Goal: Entertainment & Leisure: Consume media (video, audio)

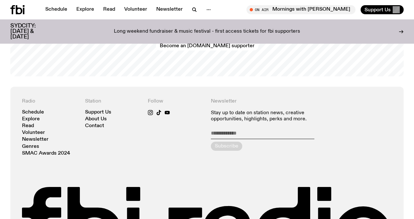
scroll to position [1309, 0]
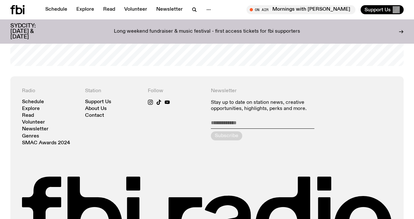
click at [87, 4] on div "Schedule Explore Read Volunteer Newsletter On Air Mornings with Jim Kretschmer …" at bounding box center [207, 9] width 414 height 19
click at [86, 10] on link "Explore" at bounding box center [85, 9] width 26 height 9
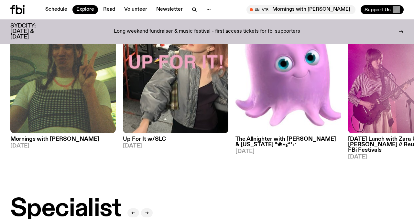
scroll to position [276, 0]
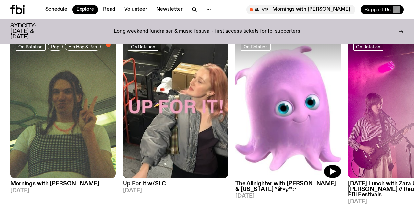
click at [270, 109] on img at bounding box center [287, 107] width 105 height 141
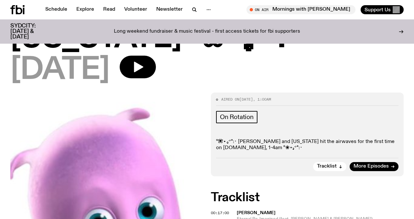
scroll to position [97, 0]
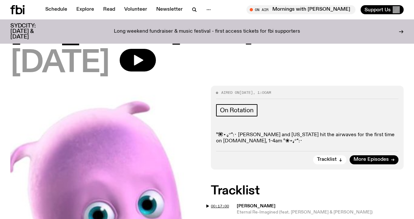
click at [211, 203] on span "00:17:00" at bounding box center [220, 205] width 18 height 5
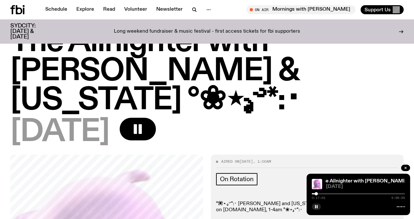
scroll to position [26, 0]
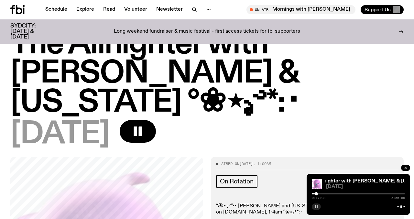
click at [317, 209] on button "button" at bounding box center [316, 206] width 9 height 6
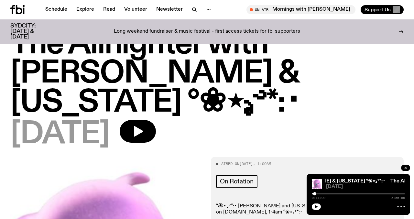
click at [315, 194] on div at bounding box center [314, 193] width 3 height 3
click at [317, 206] on icon "button" at bounding box center [316, 206] width 3 height 3
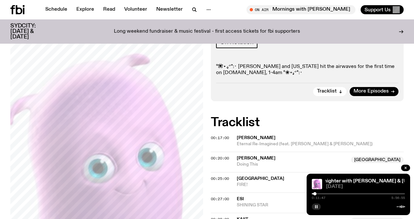
scroll to position [166, 0]
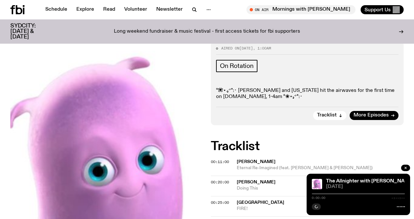
scroll to position [141, 0]
click at [218, 159] on span "00:11:00" at bounding box center [220, 161] width 18 height 5
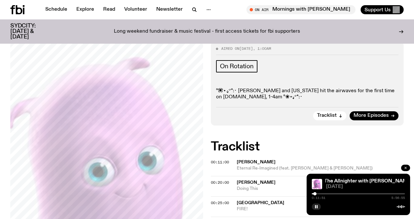
click at [403, 166] on button "button" at bounding box center [405, 168] width 9 height 6
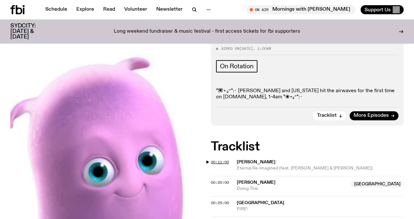
click at [219, 159] on span "00:11:00" at bounding box center [220, 161] width 18 height 5
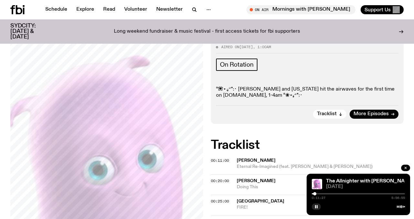
scroll to position [148, 0]
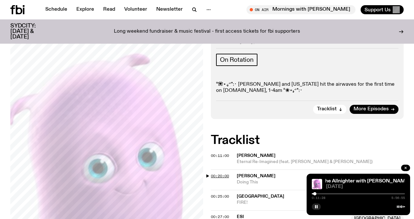
click at [227, 173] on span "00:20:00" at bounding box center [220, 175] width 18 height 5
click at [220, 153] on span "00:11:00" at bounding box center [220, 155] width 18 height 5
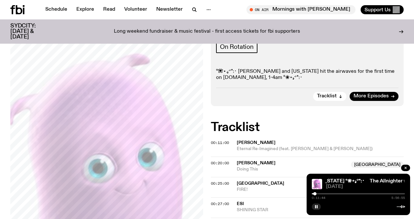
scroll to position [190, 0]
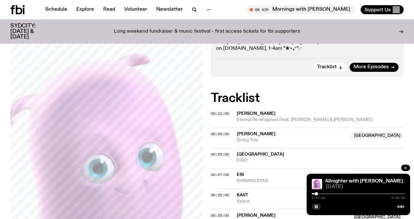
click at [316, 194] on div at bounding box center [316, 193] width 3 height 3
click at [316, 194] on div at bounding box center [315, 193] width 3 height 3
click at [213, 172] on span "00:27:00" at bounding box center [220, 174] width 18 height 5
click at [319, 194] on div at bounding box center [318, 193] width 3 height 3
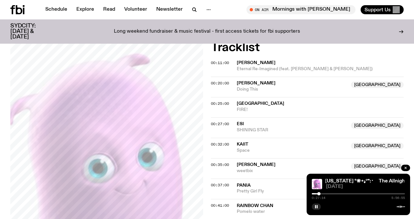
scroll to position [232, 0]
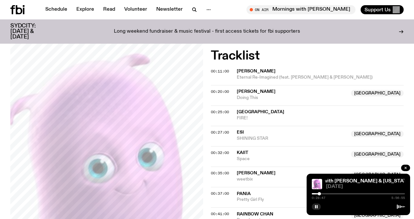
drag, startPoint x: 414, startPoint y: 69, endPoint x: 293, endPoint y: 139, distance: 139.4
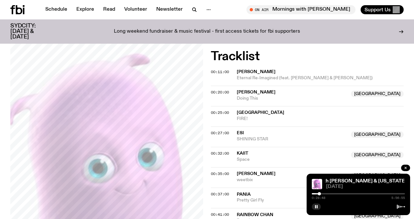
click at [217, 191] on span "00:37:00" at bounding box center [220, 193] width 18 height 5
click at [321, 194] on div at bounding box center [321, 193] width 3 height 3
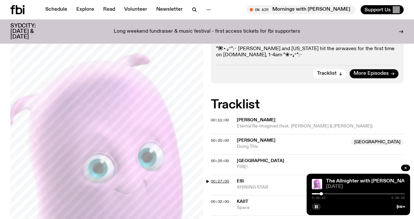
scroll to position [174, 0]
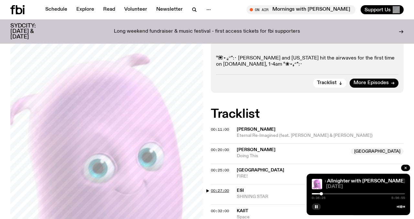
click at [212, 188] on span "00:27:00" at bounding box center [220, 190] width 18 height 5
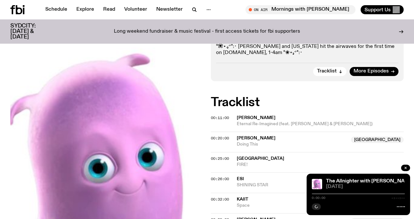
scroll to position [194, 0]
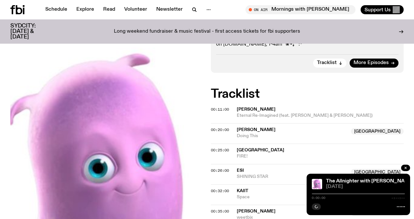
click at [218, 168] on span "00:26:00" at bounding box center [220, 170] width 18 height 5
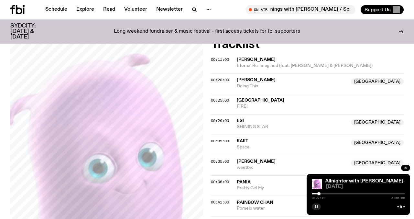
scroll to position [239, 0]
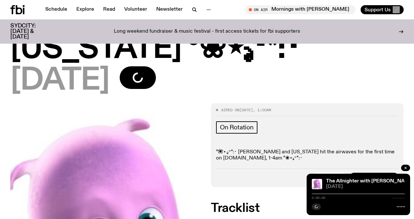
scroll to position [81, 0]
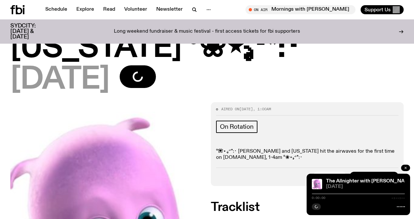
click at [408, 168] on button "button" at bounding box center [405, 168] width 9 height 6
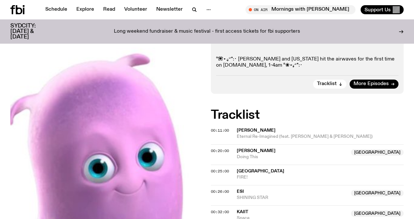
scroll to position [175, 0]
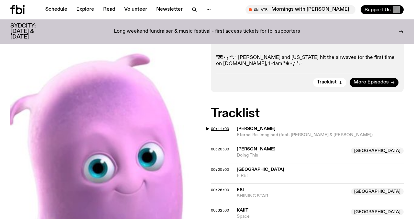
click at [222, 126] on span "00:11:00" at bounding box center [220, 128] width 18 height 5
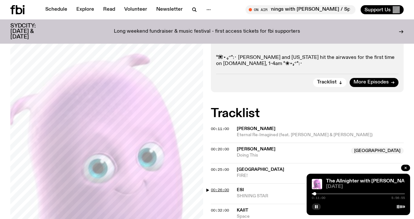
click at [218, 187] on span "00:26:00" at bounding box center [220, 189] width 18 height 5
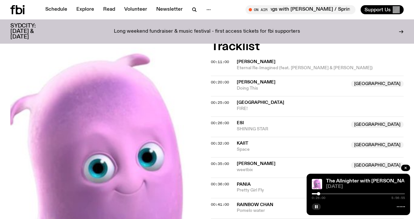
scroll to position [243, 0]
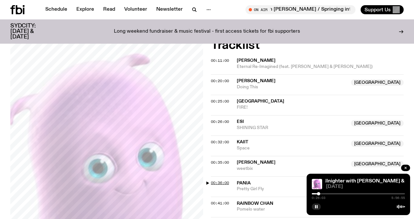
click at [222, 180] on span "00:36:00" at bounding box center [220, 182] width 18 height 5
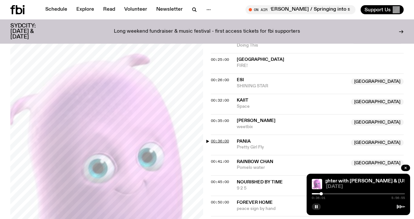
scroll to position [293, 0]
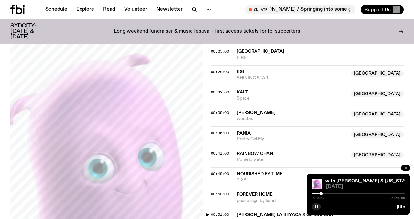
click at [221, 212] on span "00:51:00" at bounding box center [220, 214] width 18 height 5
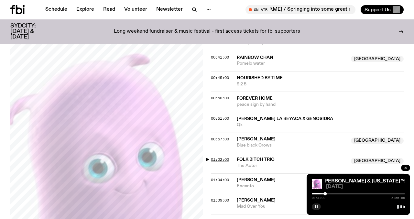
scroll to position [389, 0]
click at [224, 177] on span "01:04:00" at bounding box center [220, 179] width 18 height 5
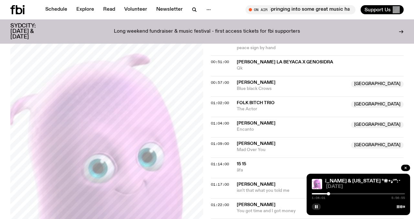
scroll to position [456, 0]
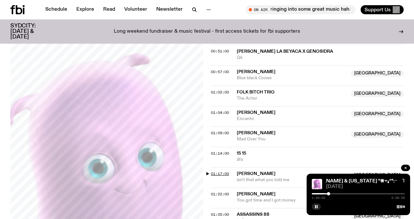
click at [225, 171] on span "01:17:00" at bounding box center [220, 173] width 18 height 5
click at [225, 191] on span "01:22:00" at bounding box center [220, 193] width 18 height 5
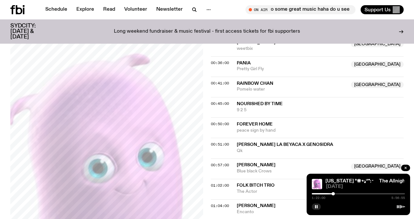
scroll to position [363, 0]
click at [222, 142] on span "00:51:00" at bounding box center [220, 144] width 18 height 5
click at [325, 195] on div at bounding box center [325, 193] width 3 height 3
click at [325, 195] on div at bounding box center [324, 193] width 3 height 3
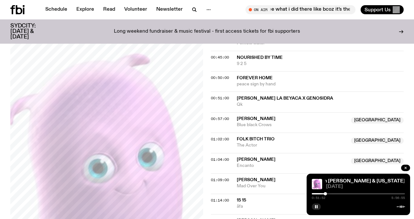
scroll to position [417, 0]
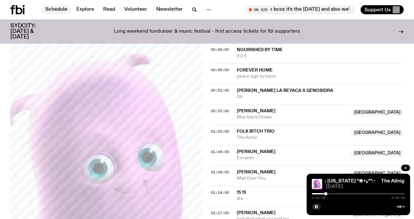
click at [48, 11] on link "Schedule" at bounding box center [56, 9] width 30 height 9
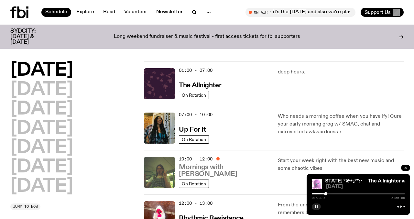
click at [220, 168] on h3 "Mornings with [PERSON_NAME]" at bounding box center [224, 171] width 91 height 14
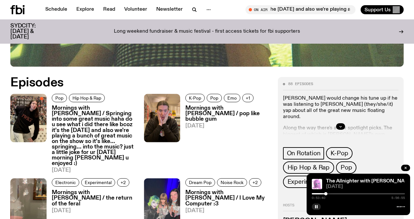
scroll to position [275, 0]
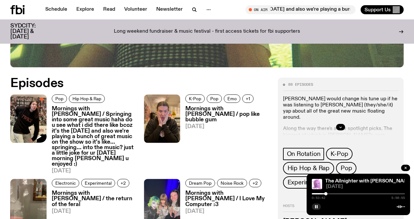
click at [39, 113] on img at bounding box center [28, 118] width 36 height 48
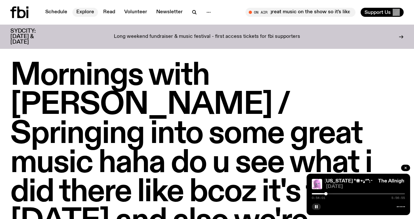
click at [79, 12] on link "Explore" at bounding box center [85, 12] width 26 height 9
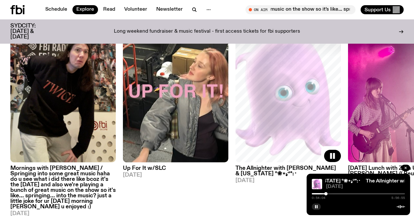
scroll to position [321, 0]
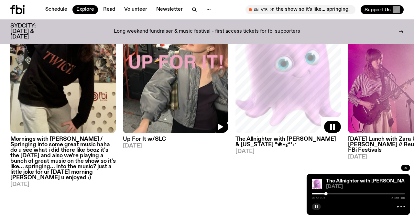
click at [177, 110] on img at bounding box center [175, 63] width 105 height 141
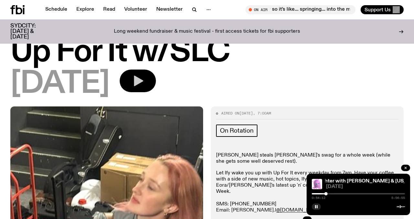
scroll to position [22, 0]
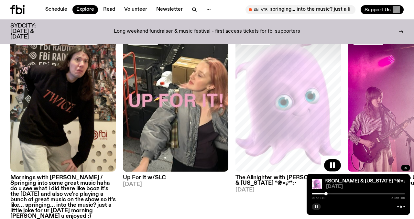
scroll to position [278, 0]
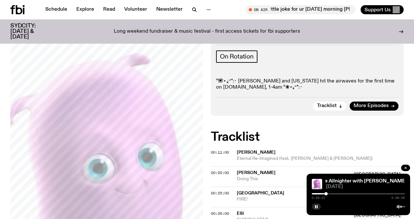
scroll to position [157, 0]
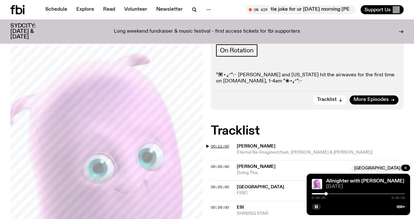
click at [217, 144] on span "00:11:00" at bounding box center [220, 146] width 18 height 5
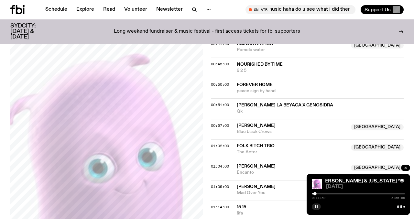
scroll to position [403, 0]
click at [217, 163] on span "01:04:00" at bounding box center [220, 165] width 18 height 5
click at [329, 193] on div at bounding box center [328, 193] width 3 height 3
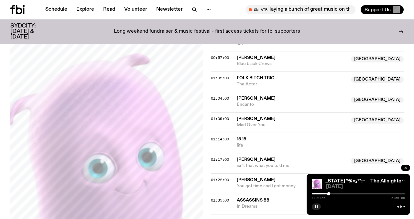
scroll to position [484, 0]
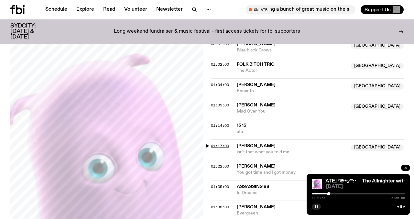
click at [214, 143] on span "01:17:00" at bounding box center [220, 145] width 18 height 5
click at [332, 193] on div at bounding box center [332, 193] width 3 height 3
click at [332, 193] on div at bounding box center [331, 193] width 3 height 3
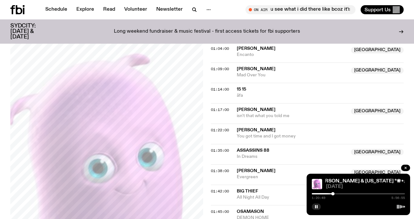
scroll to position [533, 0]
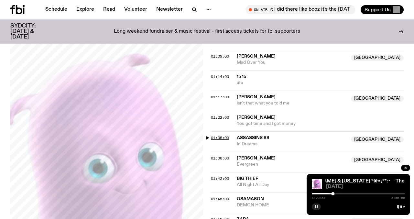
click at [226, 135] on span "01:35:00" at bounding box center [220, 137] width 18 height 5
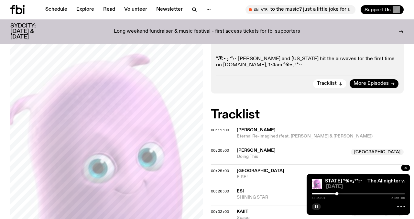
scroll to position [173, 0]
click at [222, 148] on span "00:20:00" at bounding box center [220, 150] width 18 height 5
click at [316, 192] on div at bounding box center [316, 193] width 3 height 3
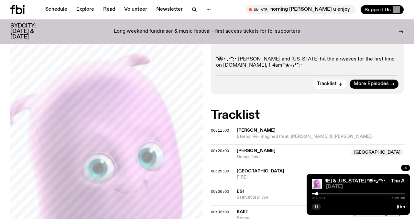
click at [315, 208] on icon "button" at bounding box center [316, 207] width 4 height 4
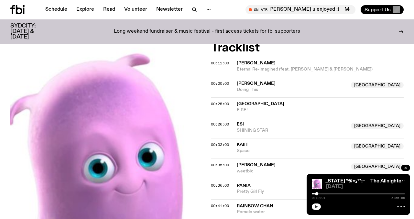
scroll to position [258, 0]
